Goal: Check status: Check status

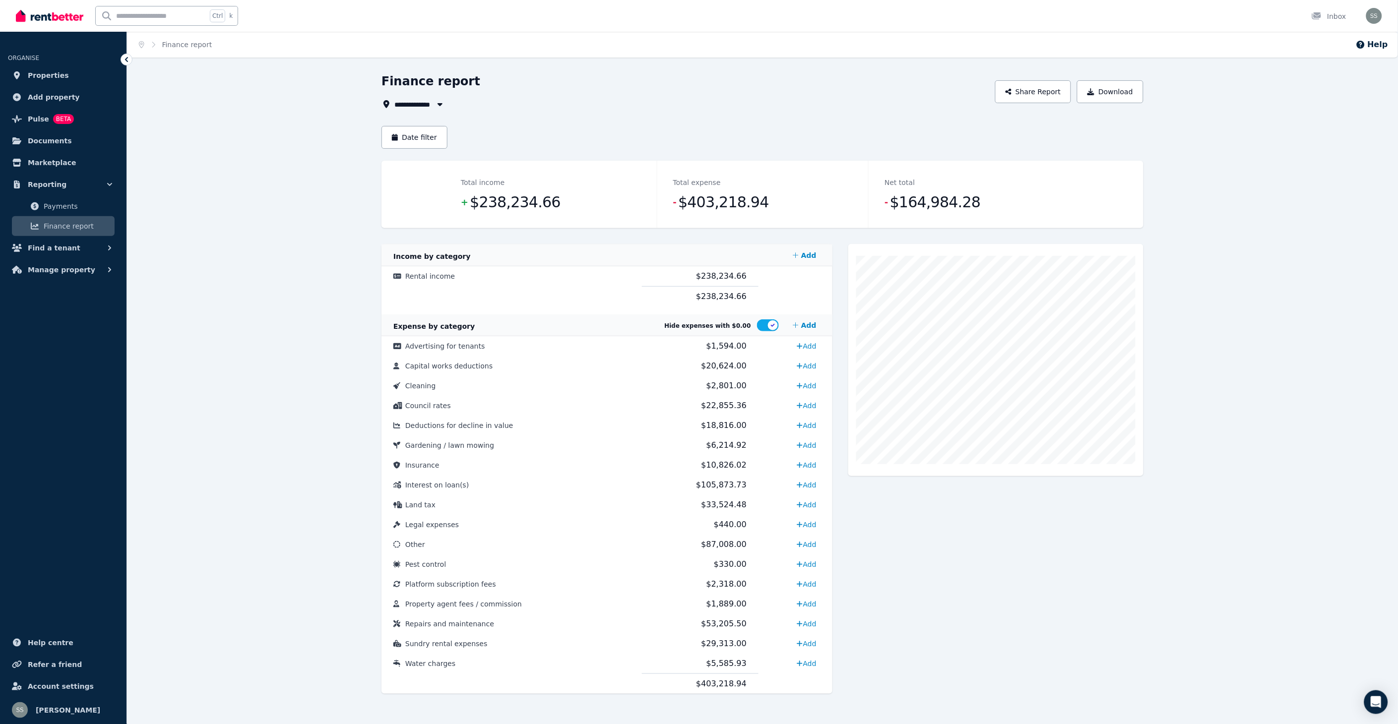
click at [443, 105] on icon "button" at bounding box center [440, 104] width 10 height 8
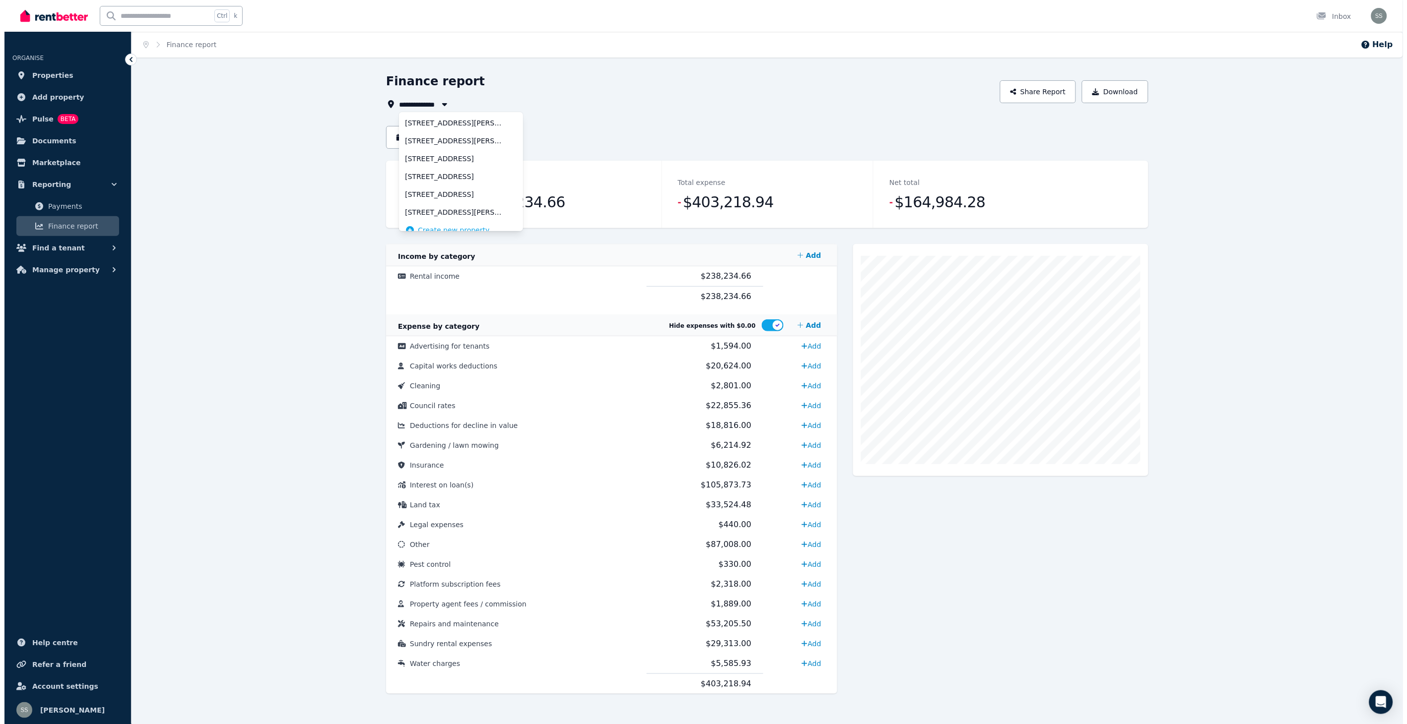
scroll to position [46, 0]
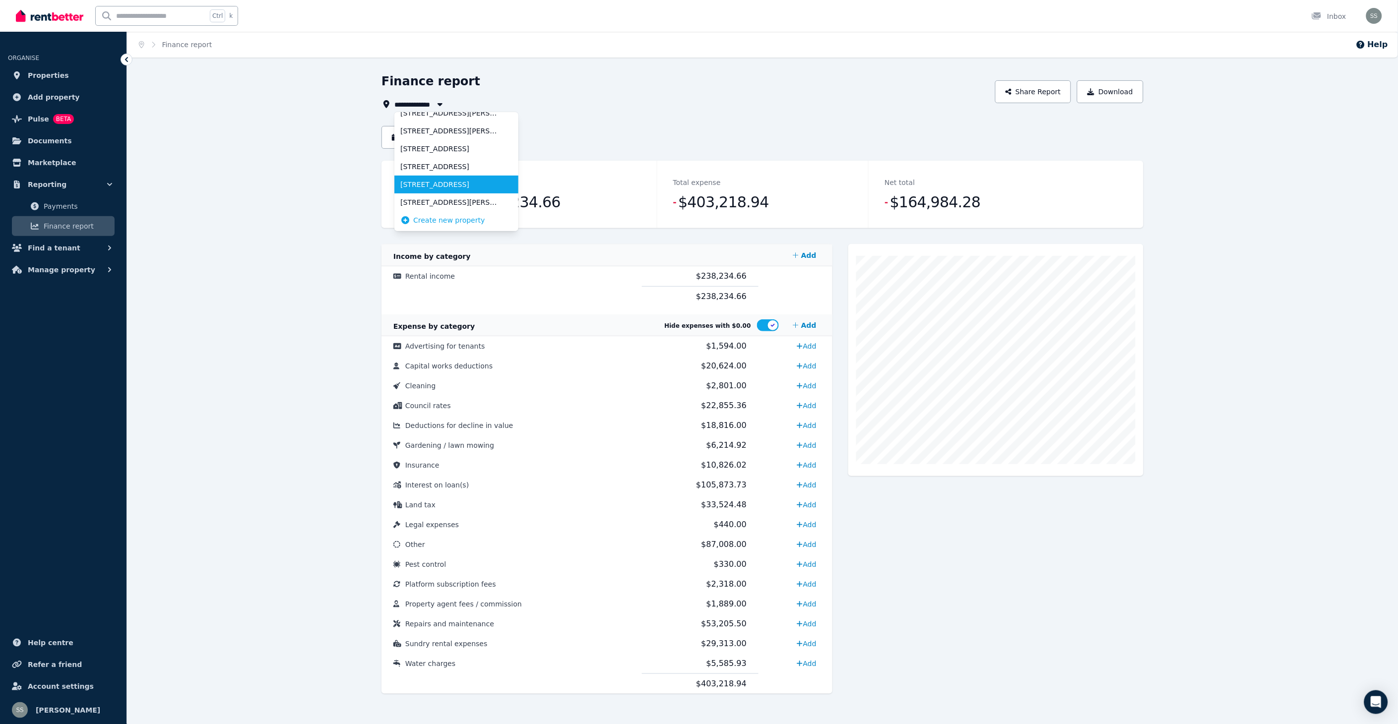
click at [429, 186] on span "[STREET_ADDRESS]" at bounding box center [450, 185] width 100 height 10
type input "**********"
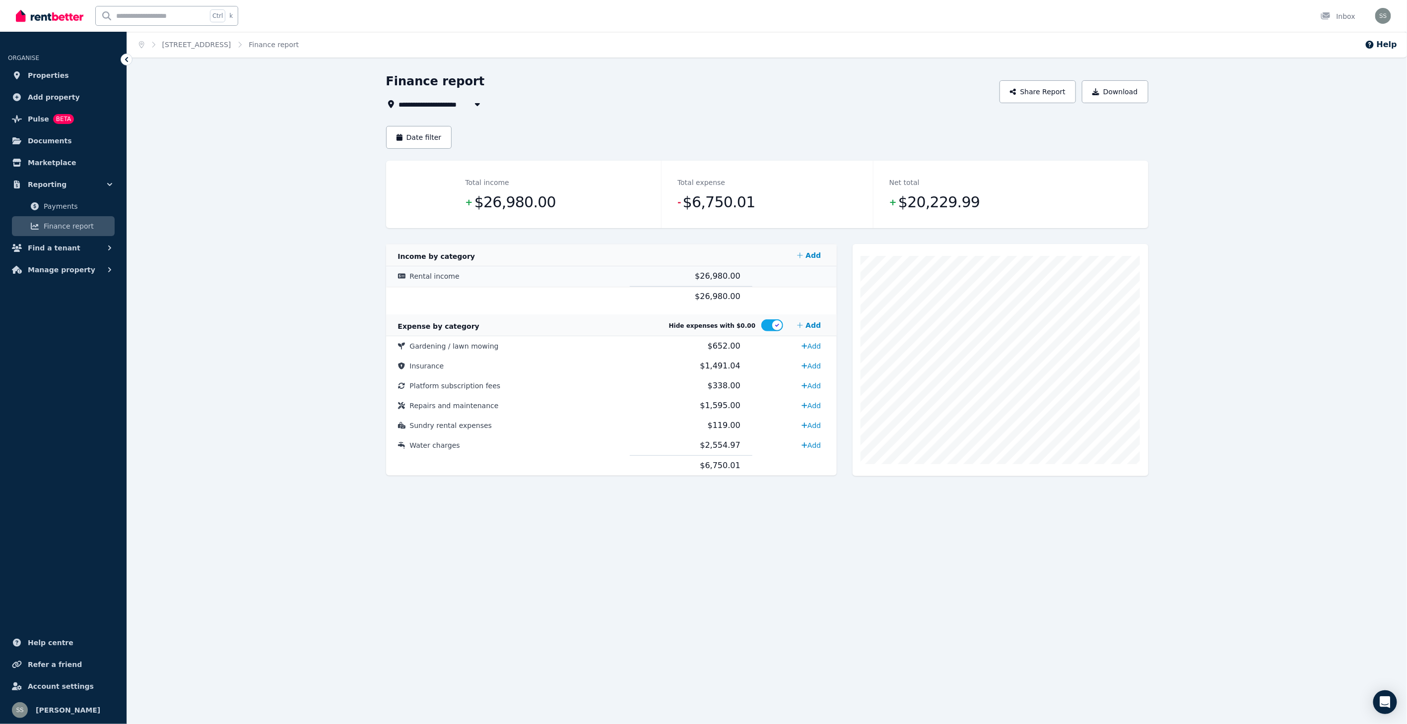
click at [427, 278] on span "Rental income" at bounding box center [435, 276] width 50 height 8
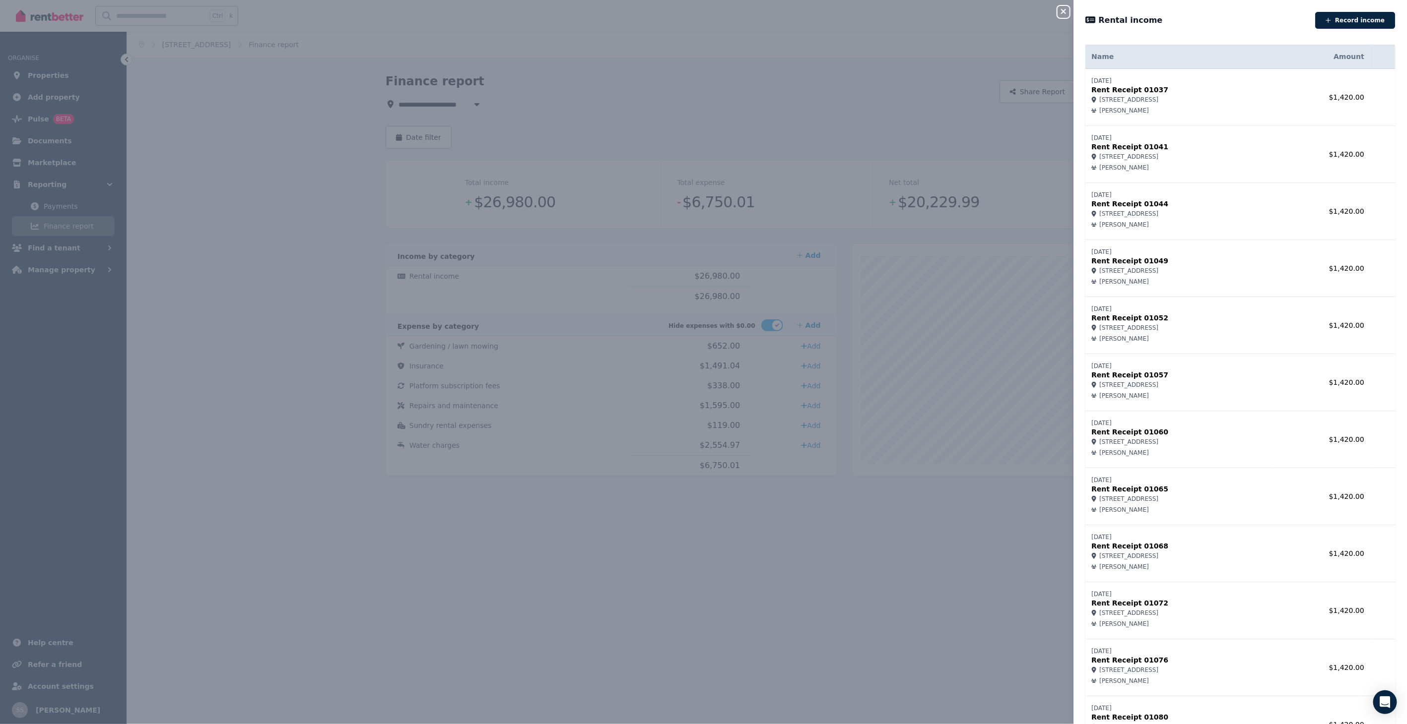
scroll to position [458, 0]
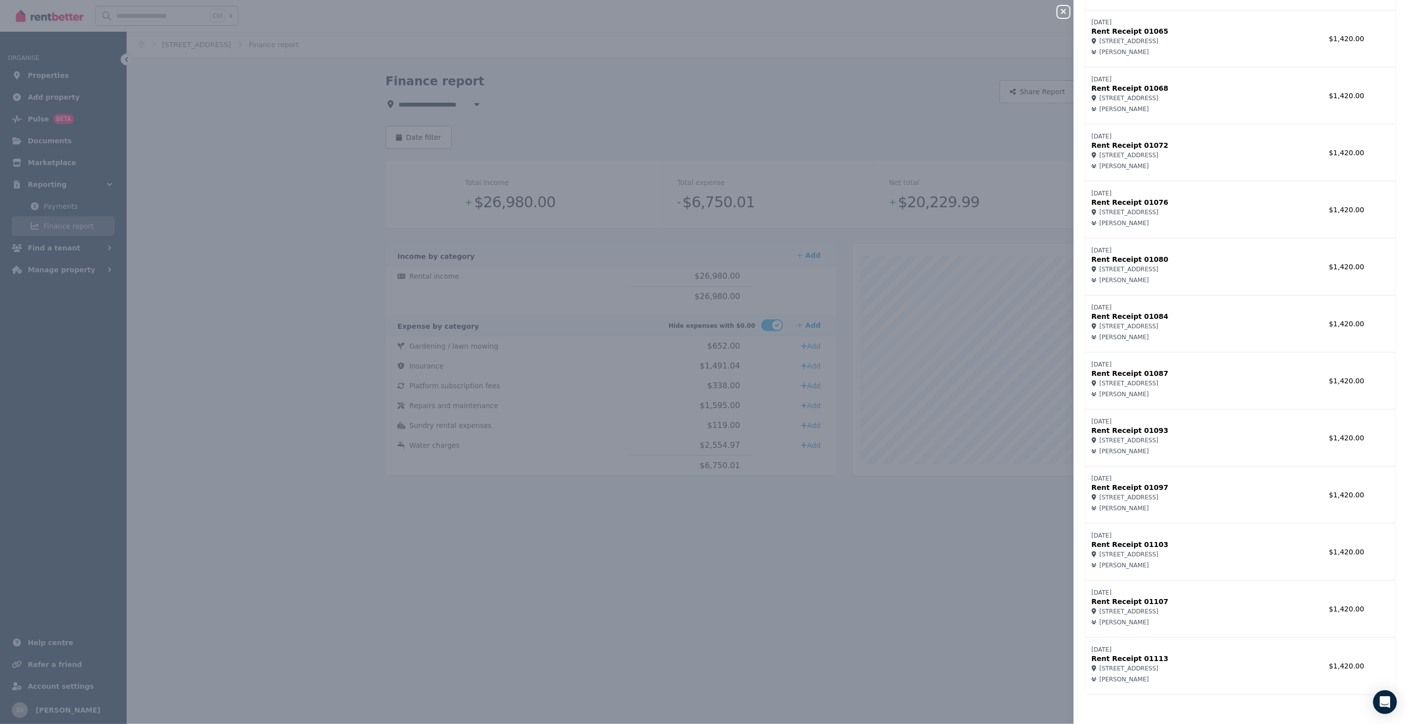
click at [931, 655] on div "Close panel Rental income Record income Name Amount [DATE] Rent Receipt 01037 […" at bounding box center [703, 362] width 1407 height 724
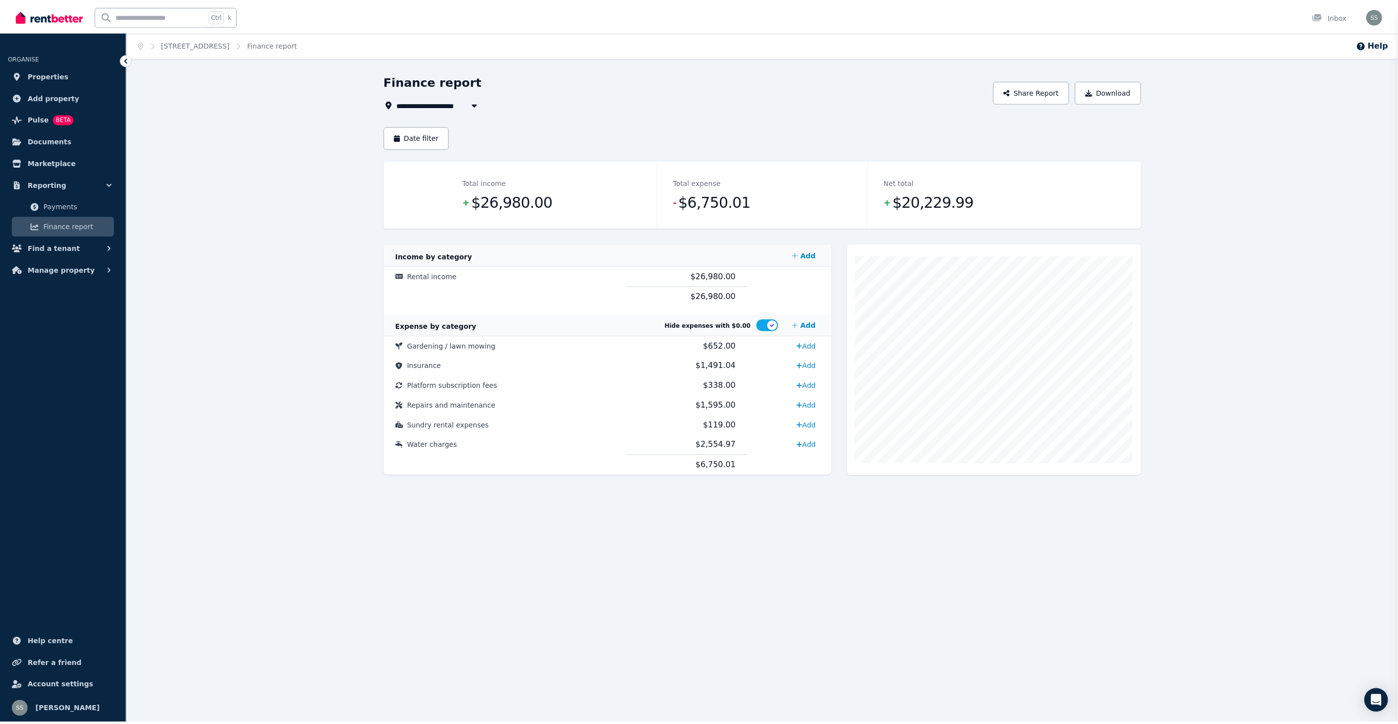
scroll to position [0, 0]
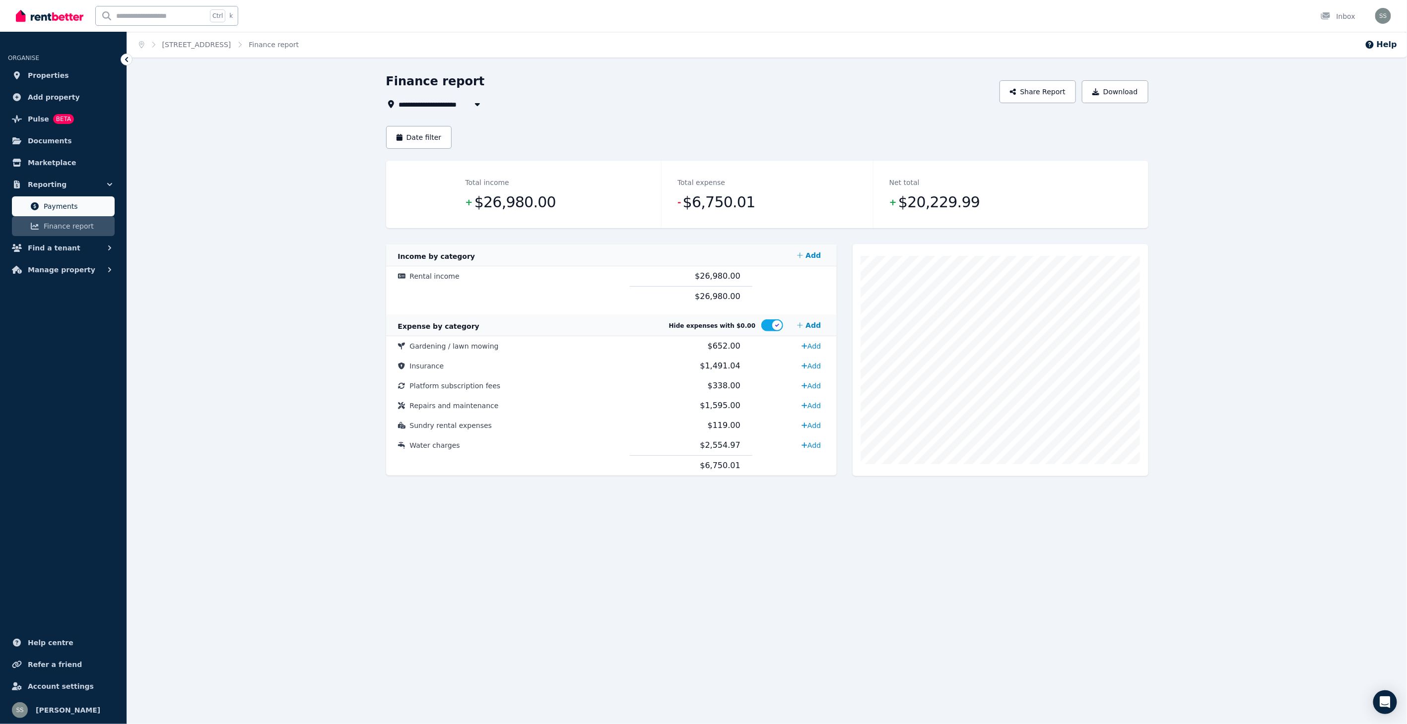
click at [60, 202] on span "Payments" at bounding box center [77, 206] width 67 height 12
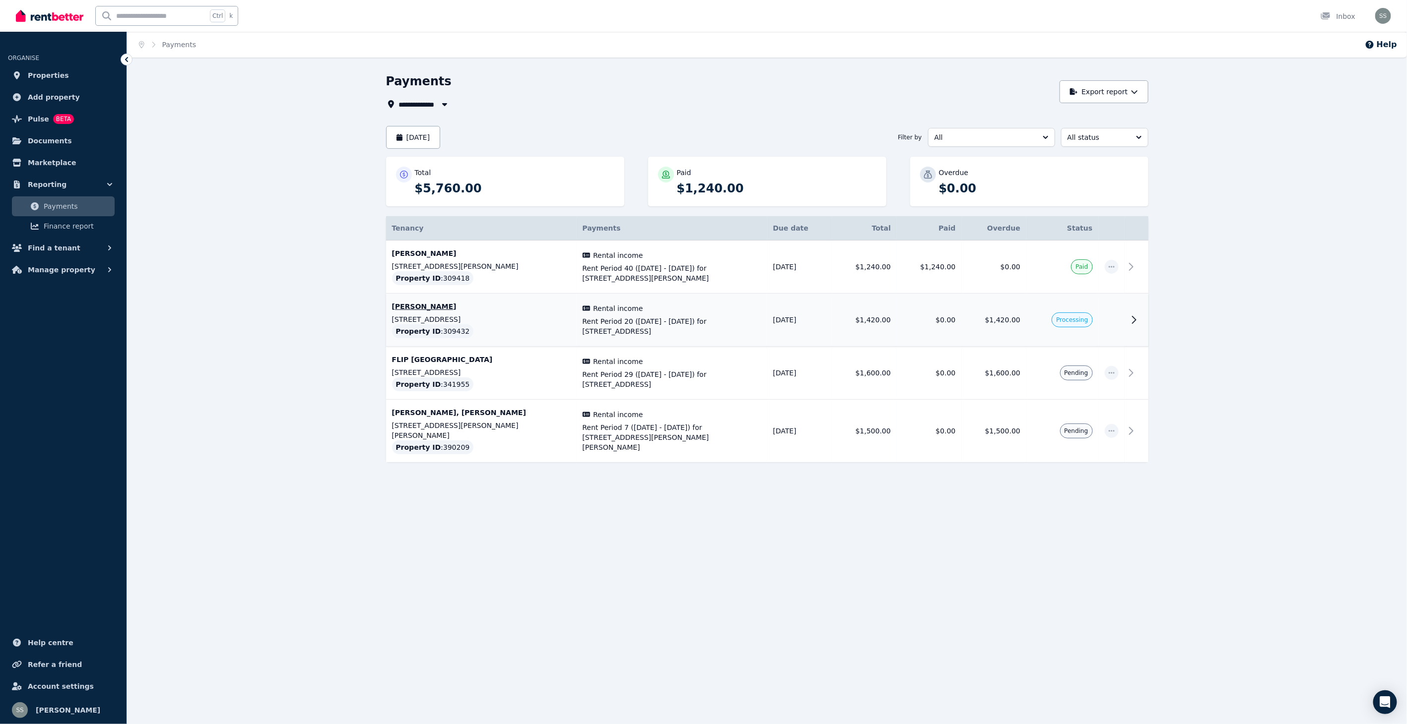
click at [721, 315] on div "Rental income Rent Period 20 ([DATE] - [DATE]) for [STREET_ADDRESS]" at bounding box center [671, 320] width 179 height 33
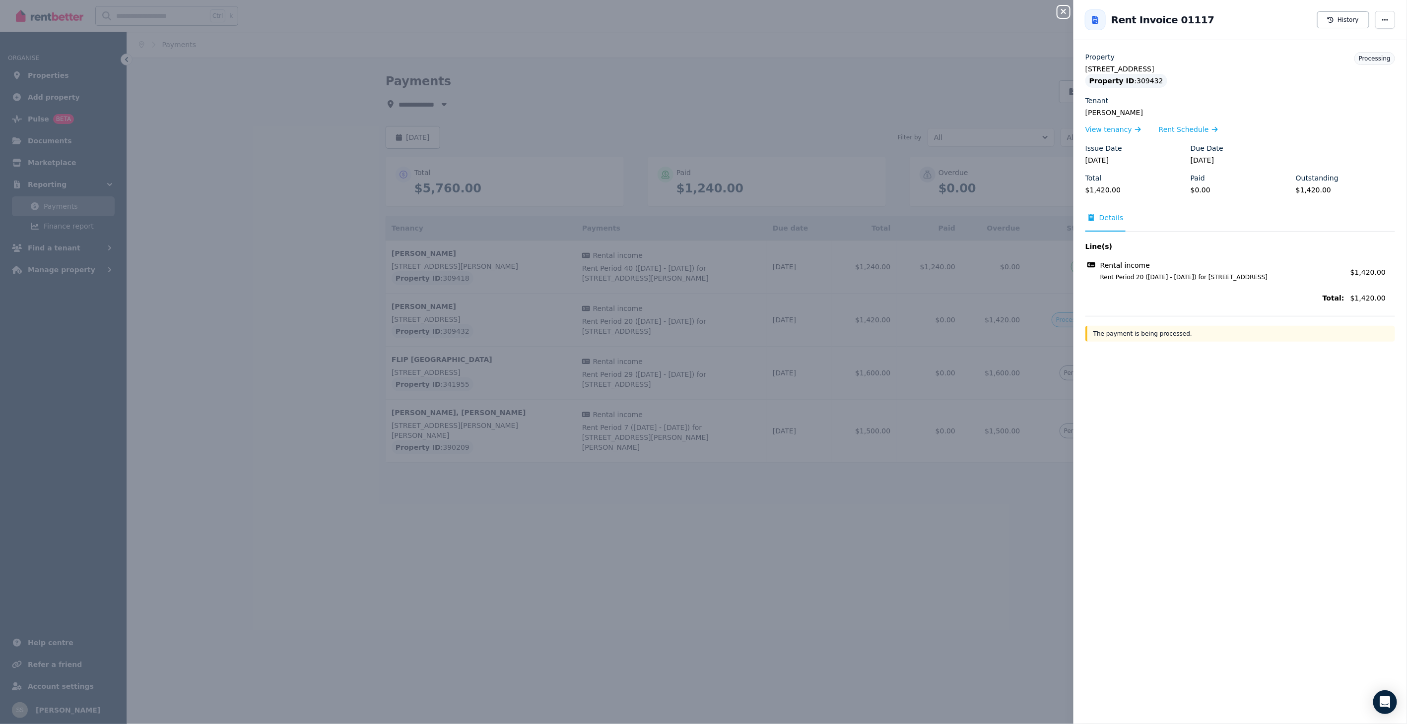
drag, startPoint x: 1189, startPoint y: 164, endPoint x: 1226, endPoint y: 161, distance: 36.8
click at [1226, 161] on legend "[DATE]" at bounding box center [1239, 160] width 99 height 10
click at [1066, 10] on icon "button" at bounding box center [1063, 11] width 12 height 8
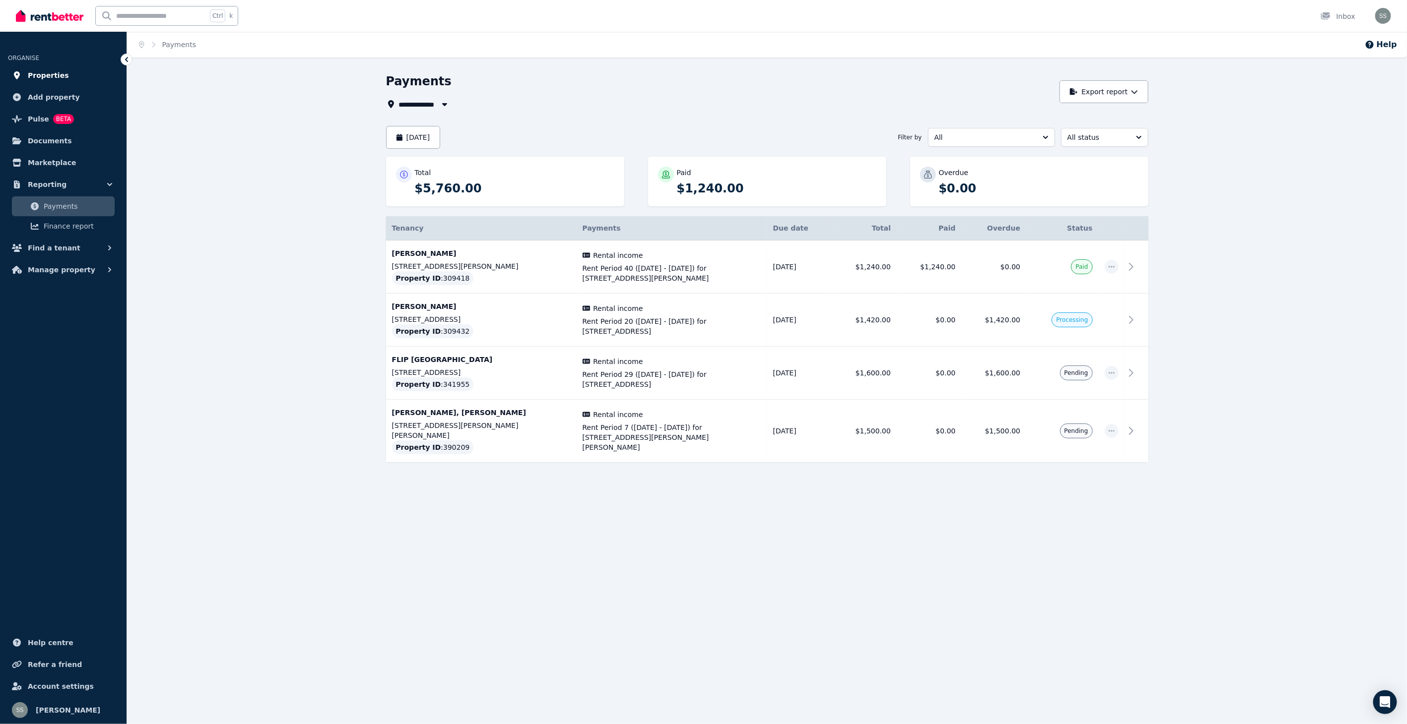
click at [48, 72] on span "Properties" at bounding box center [48, 75] width 41 height 12
